Goal: Navigation & Orientation: Find specific page/section

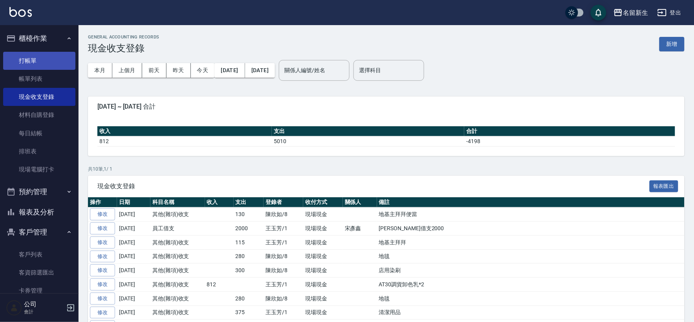
click at [40, 52] on link "打帳單" at bounding box center [39, 61] width 72 height 18
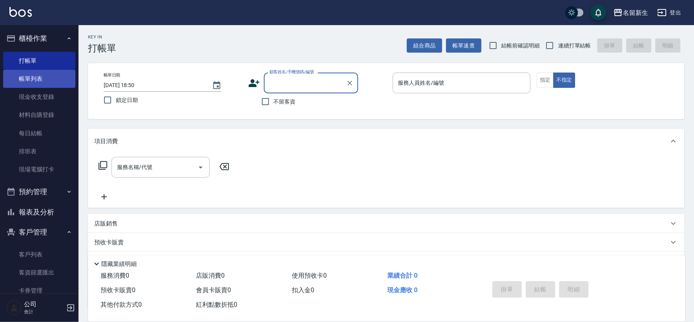
click at [48, 77] on link "帳單列表" at bounding box center [39, 79] width 72 height 18
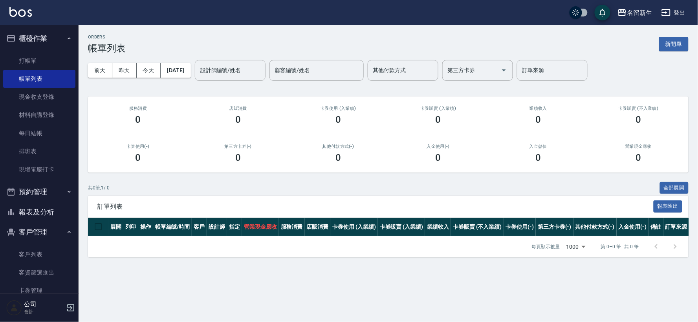
click at [31, 37] on button "櫃檯作業" at bounding box center [39, 38] width 72 height 20
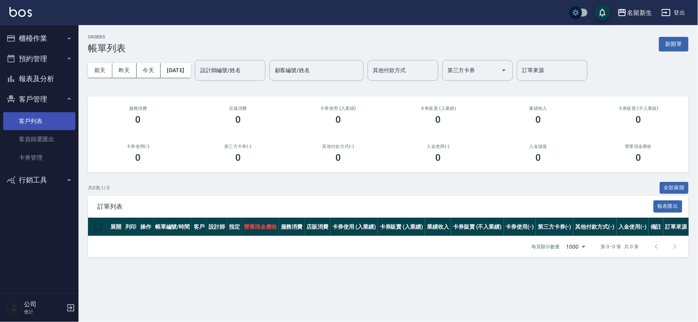
click at [52, 117] on link "客戶列表" at bounding box center [39, 121] width 72 height 18
